Goal: Transaction & Acquisition: Obtain resource

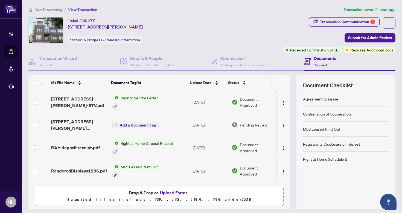
click at [146, 126] on span "Add a Document Tag" at bounding box center [138, 125] width 36 height 4
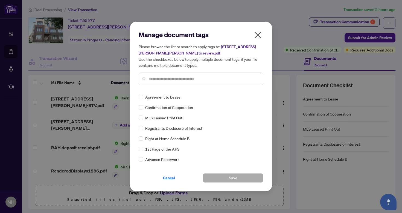
click at [259, 35] on icon "close" at bounding box center [257, 35] width 7 height 7
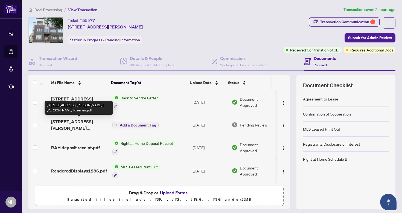
click at [89, 123] on span "[STREET_ADDRESS][PERSON_NAME][PERSON_NAME] to review.pdf" at bounding box center [79, 124] width 57 height 13
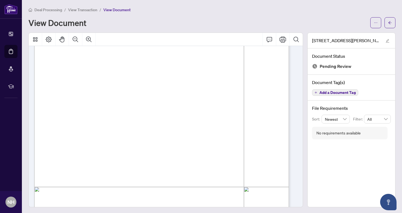
scroll to position [75, 0]
click at [373, 20] on span "button" at bounding box center [375, 22] width 4 height 9
click at [346, 35] on span "Download" at bounding box center [352, 34] width 42 height 6
click at [387, 22] on button "button" at bounding box center [389, 22] width 11 height 11
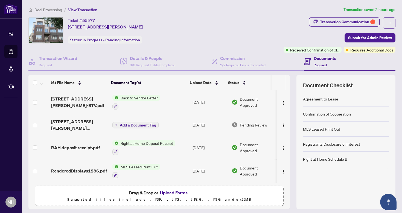
click at [171, 193] on button "Upload Forms" at bounding box center [173, 192] width 31 height 7
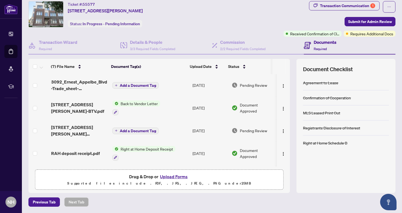
click at [136, 86] on span "Add a Document Tag" at bounding box center [138, 85] width 36 height 4
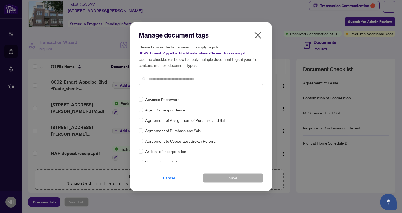
scroll to position [64, 0]
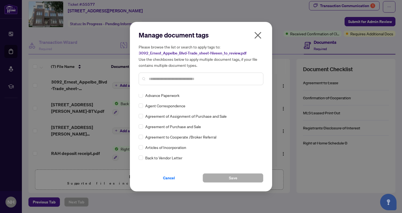
click at [149, 81] on input "text" at bounding box center [204, 79] width 110 height 6
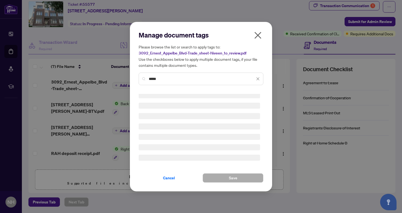
scroll to position [0, 0]
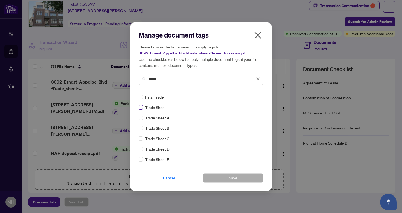
type input "*****"
click at [243, 178] on button "Save" at bounding box center [232, 177] width 61 height 9
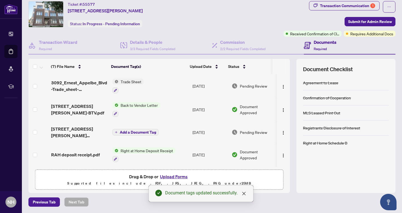
scroll to position [3, 0]
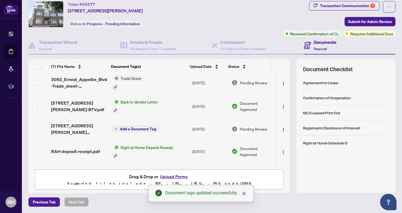
click at [140, 102] on span "Back to Vendor Letter" at bounding box center [139, 102] width 42 height 6
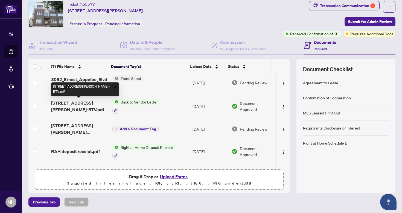
click at [98, 102] on span "[STREET_ADDRESS][PERSON_NAME]-BTV.pdf" at bounding box center [79, 105] width 57 height 13
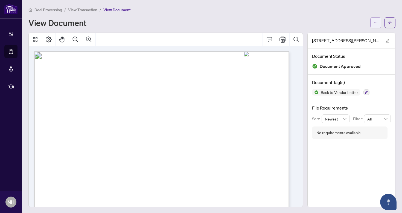
click at [373, 23] on button "button" at bounding box center [375, 22] width 11 height 11
click at [349, 35] on span "Download" at bounding box center [352, 34] width 42 height 6
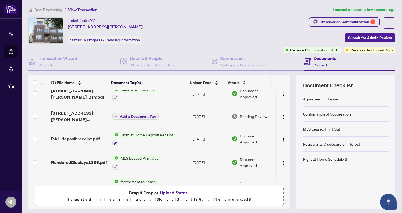
scroll to position [32, 0]
click at [75, 139] on span "RAH deposit receipt.pdf" at bounding box center [75, 138] width 49 height 7
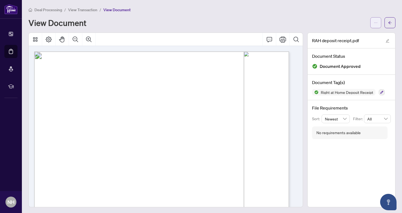
click at [373, 21] on icon "ellipsis" at bounding box center [375, 23] width 4 height 4
click at [356, 34] on span "Download" at bounding box center [352, 34] width 42 height 6
